Goal: Task Accomplishment & Management: Manage account settings

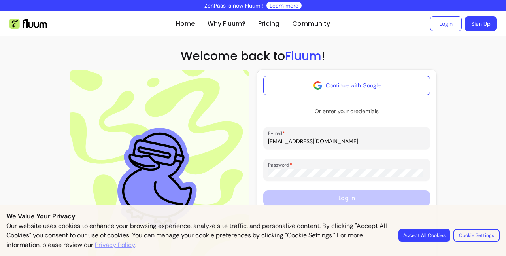
type input "myoevolutionla@gmail.com"
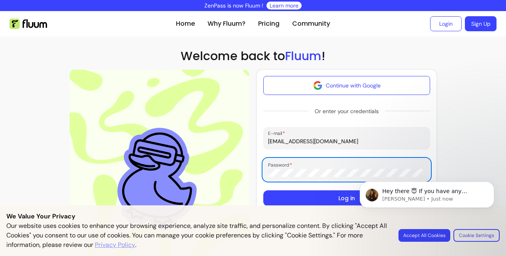
click at [342, 198] on button "Log in" at bounding box center [346, 198] width 167 height 16
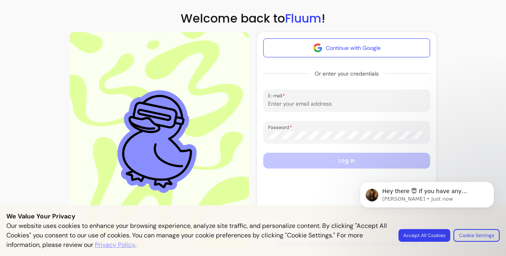
scroll to position [38, 0]
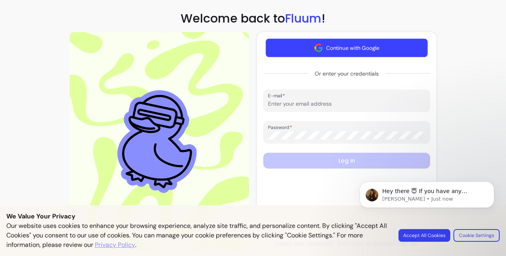
click at [340, 46] on button "Continue with Google" at bounding box center [347, 48] width 162 height 19
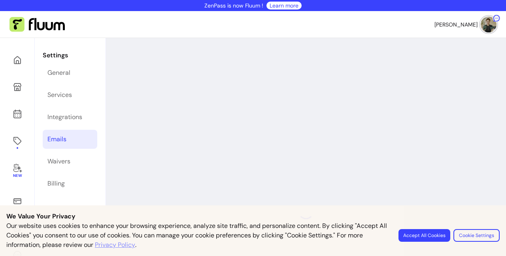
select select "**********"
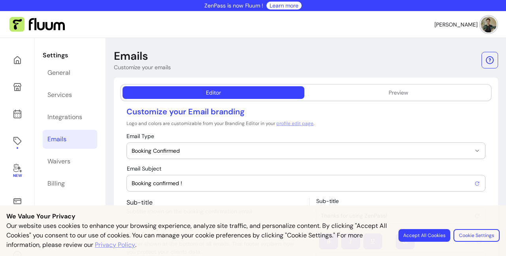
click at [484, 23] on img at bounding box center [489, 25] width 16 height 16
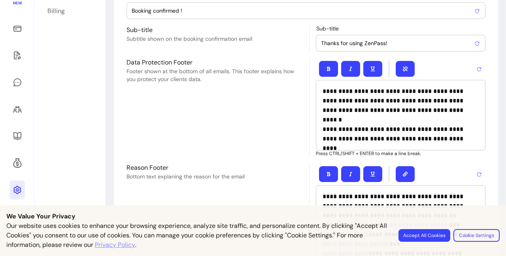
scroll to position [143, 0]
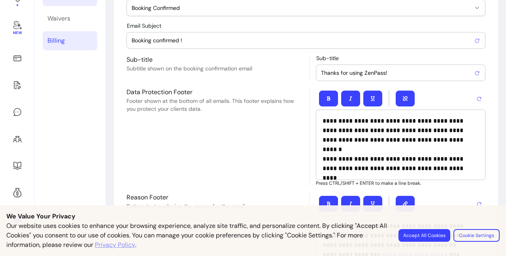
click at [60, 41] on div "Billing" at bounding box center [55, 40] width 17 height 9
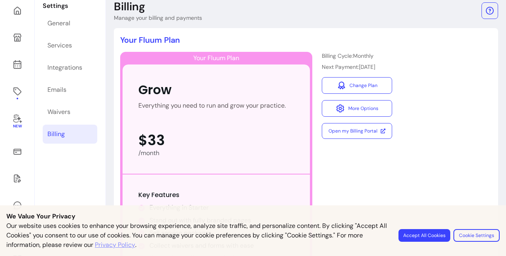
scroll to position [55, 0]
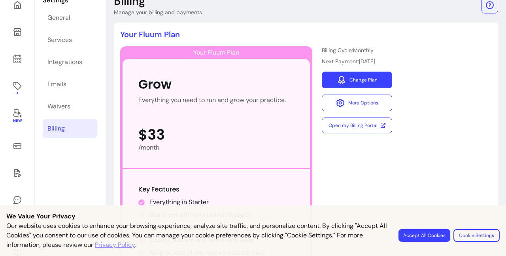
click at [368, 75] on link "Change Plan" at bounding box center [357, 80] width 70 height 17
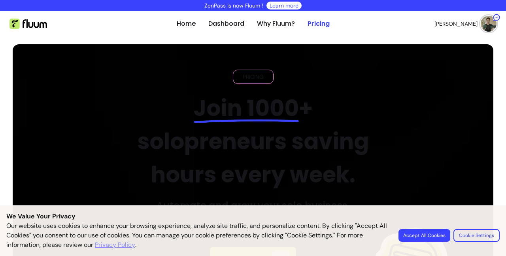
click at [225, 23] on link "Dashboard" at bounding box center [226, 23] width 36 height 9
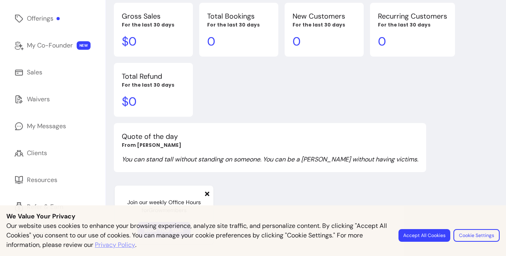
scroll to position [122, 0]
click at [428, 234] on button "Accept All Cookies" at bounding box center [424, 235] width 52 height 13
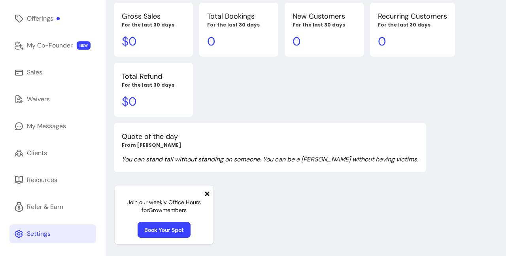
click at [42, 232] on div "Settings" at bounding box center [39, 233] width 24 height 9
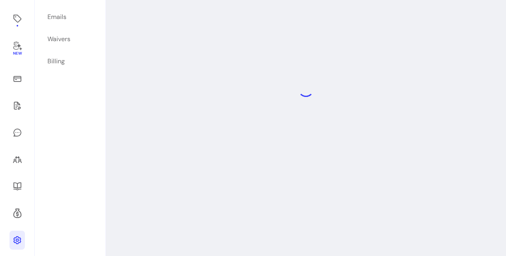
scroll to position [38, 0]
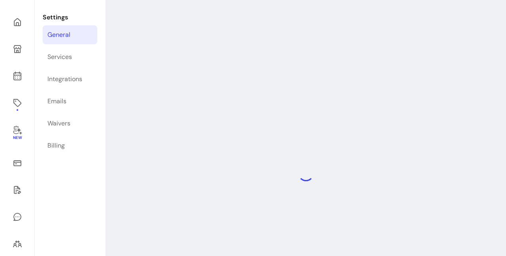
select select "**********"
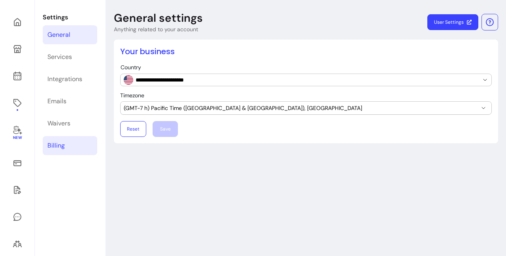
click at [75, 144] on link "Billing" at bounding box center [70, 145] width 55 height 19
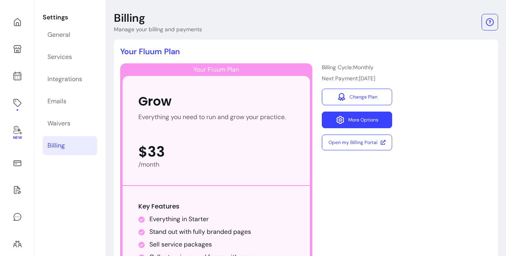
click at [371, 119] on button "More Options" at bounding box center [357, 119] width 70 height 17
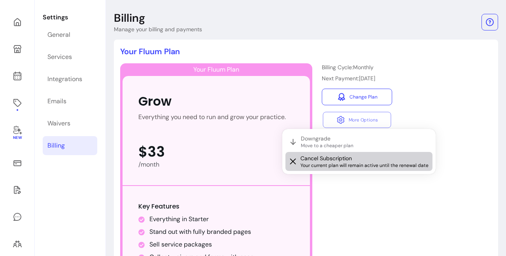
click at [396, 164] on span "Your current plan will remain active until the renewal date" at bounding box center [364, 165] width 129 height 6
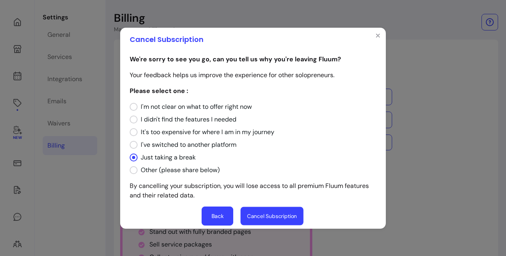
click at [283, 215] on button "Cancel Subscription" at bounding box center [271, 215] width 63 height 19
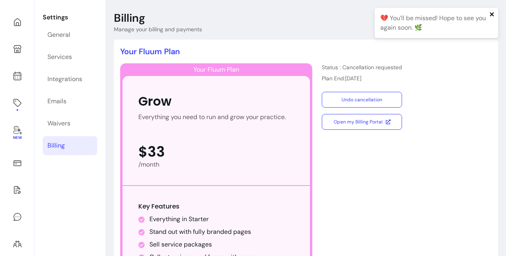
click at [492, 13] on icon "close" at bounding box center [492, 14] width 4 height 4
